Goal: Find specific page/section: Find specific page/section

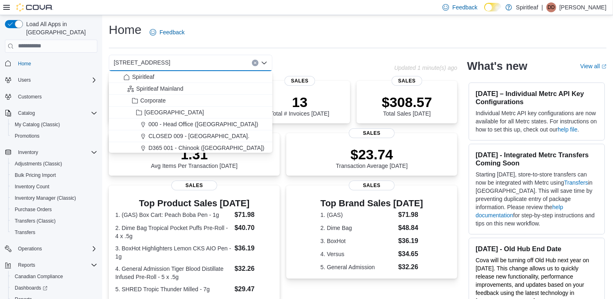
click at [252, 61] on button "Clear input" at bounding box center [255, 63] width 7 height 7
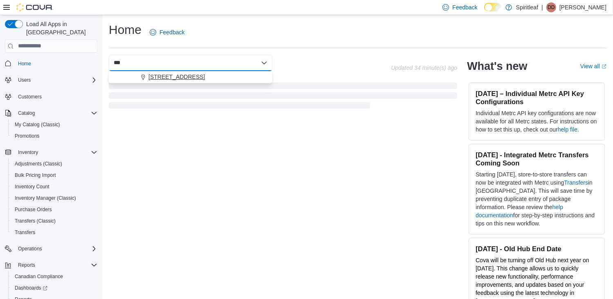
type input "***"
click at [232, 83] on button "[STREET_ADDRESS]" at bounding box center [191, 77] width 164 height 12
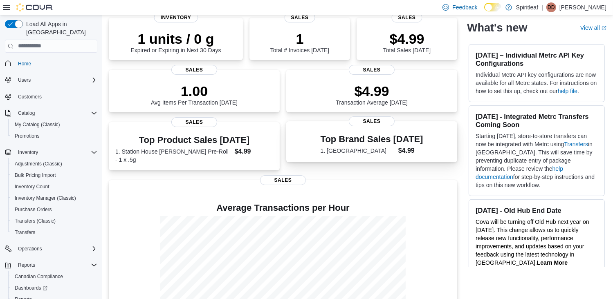
scroll to position [116, 0]
